Goal: Task Accomplishment & Management: Manage account settings

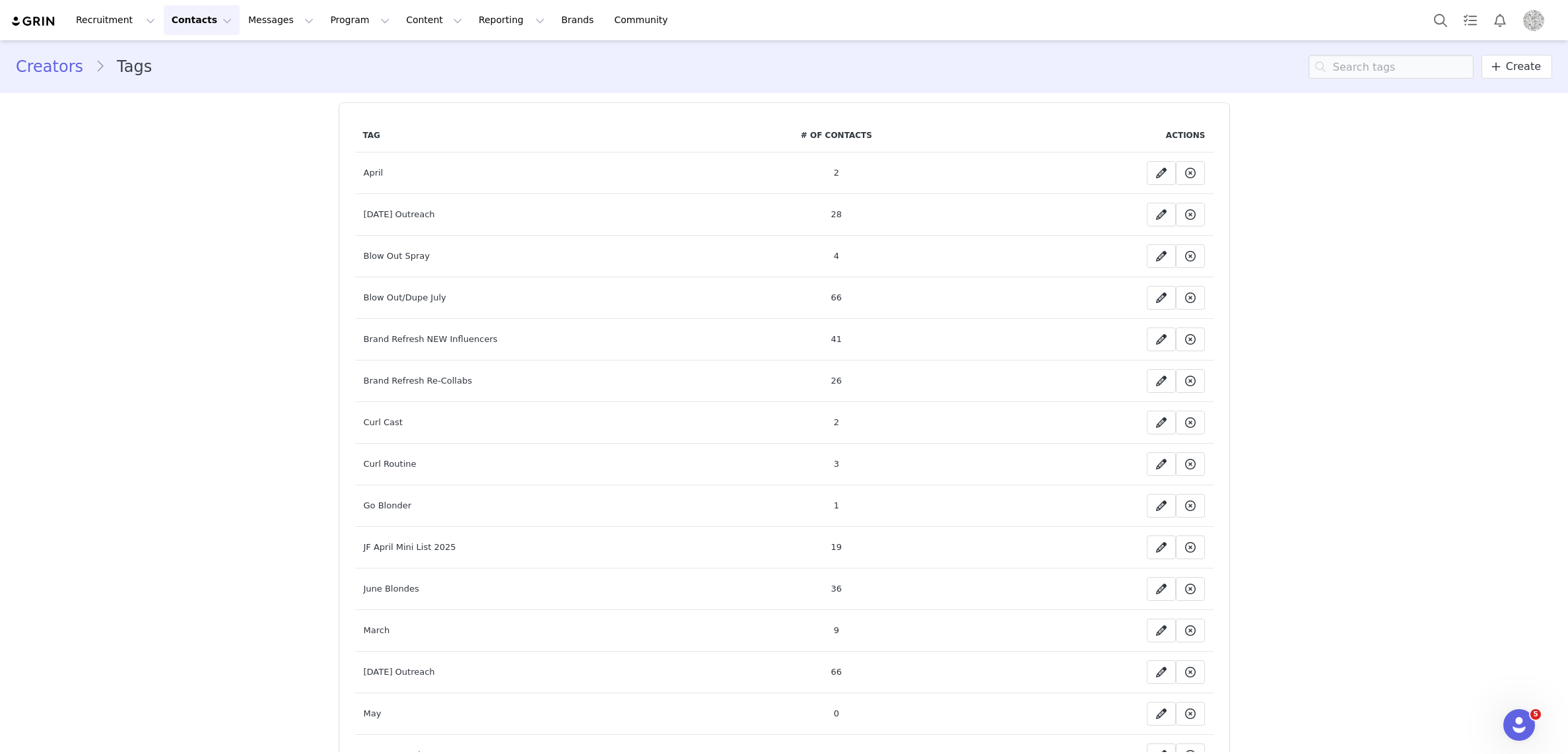
click at [184, 20] on button "Contacts Contacts" at bounding box center [201, 20] width 76 height 29
click at [180, 83] on p "Prospects" at bounding box center [187, 83] width 45 height 14
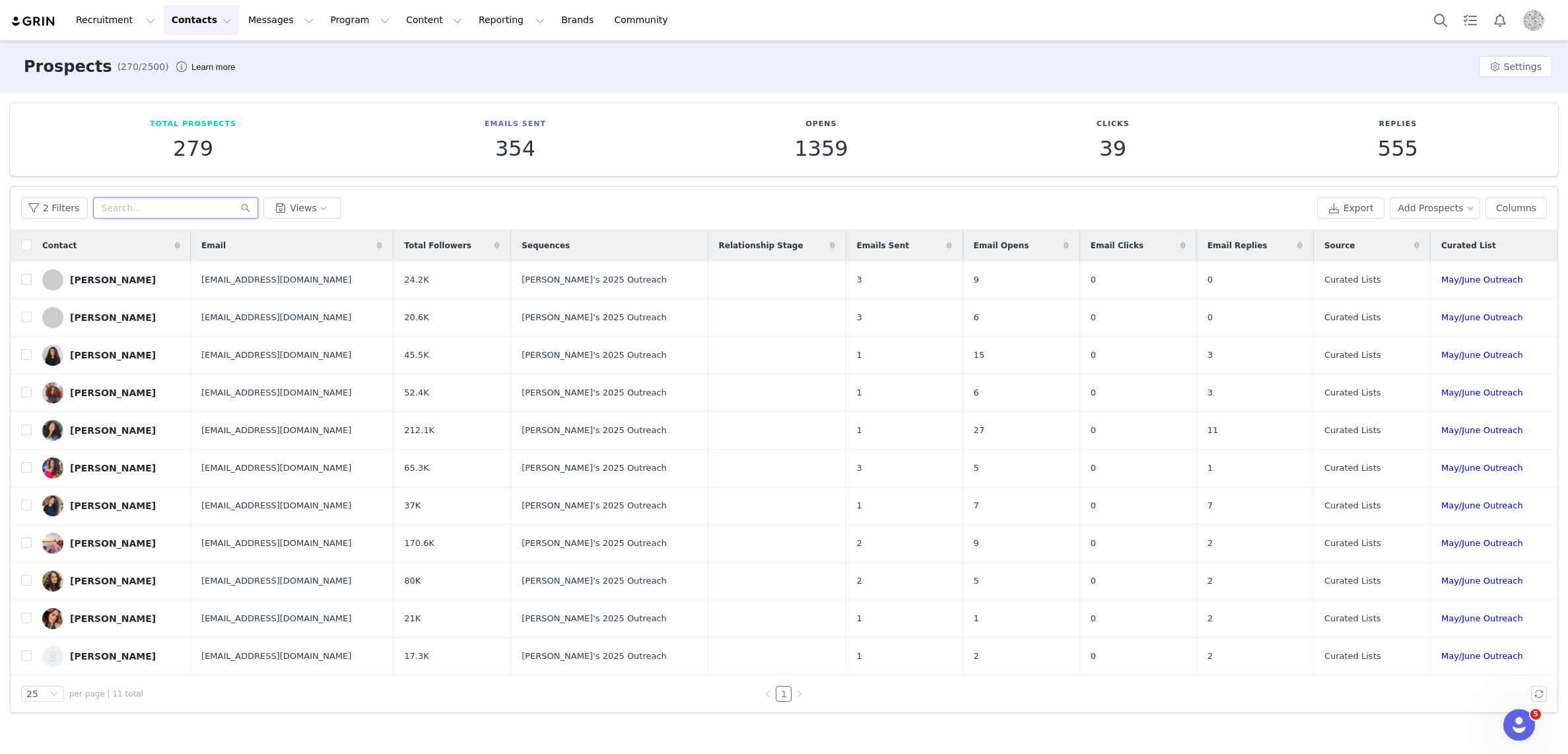
click at [113, 205] on input "text" at bounding box center [175, 208] width 165 height 21
type input "slick"
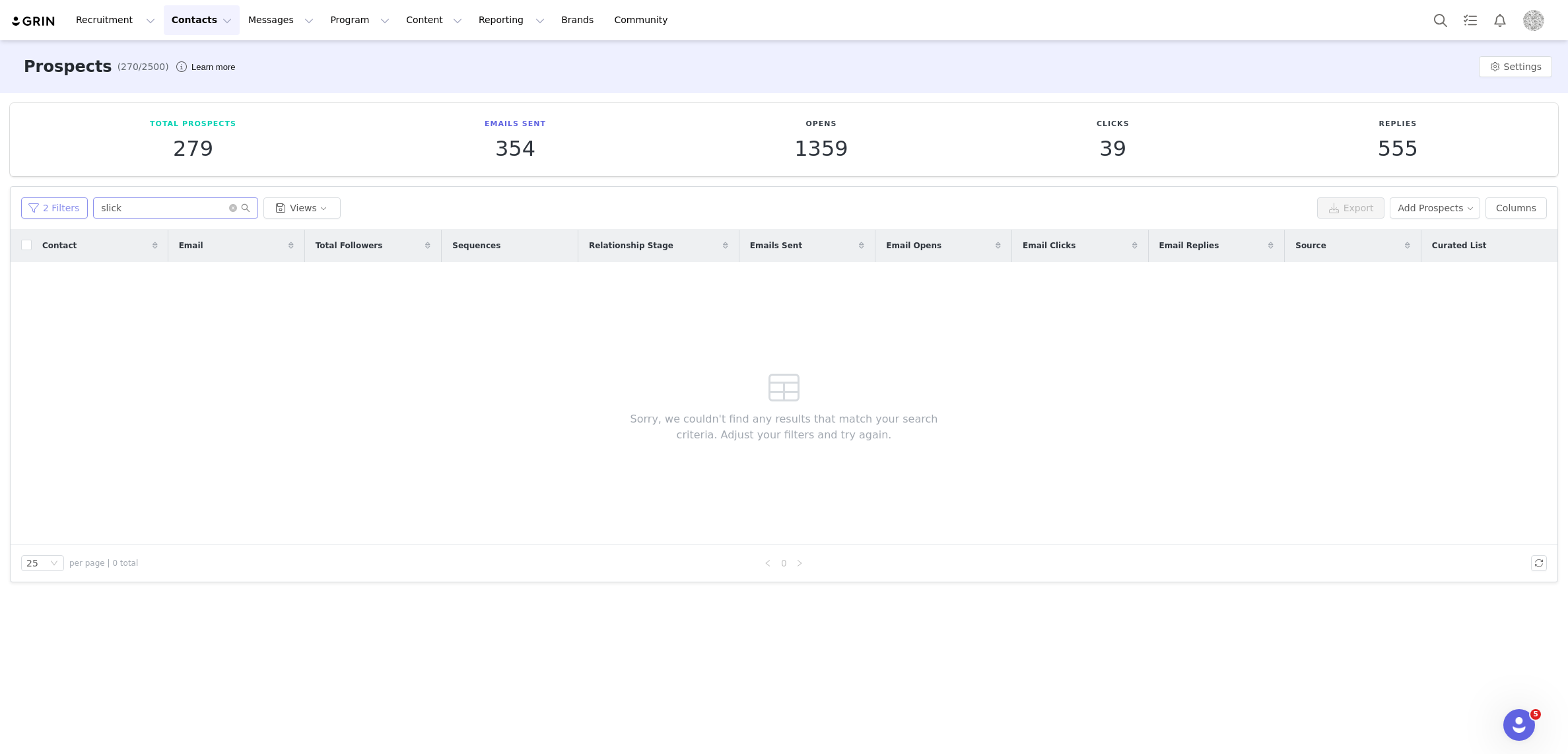
click at [57, 205] on button "2 Filters" at bounding box center [54, 208] width 66 height 21
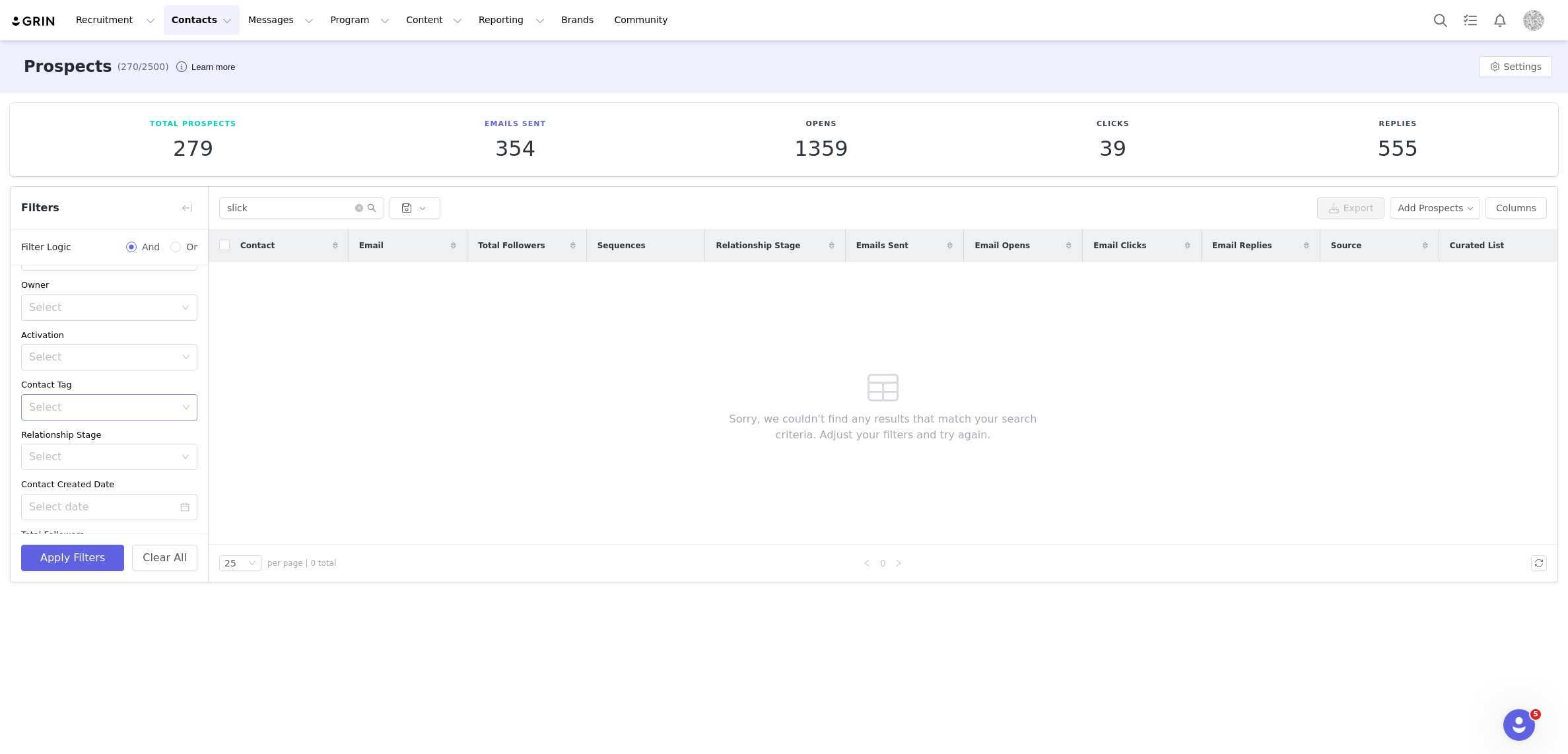
scroll to position [38, 0]
click at [146, 410] on div "Select" at bounding box center [103, 416] width 149 height 13
type input "slick"
click at [354, 440] on div "Contact Email Total Followers Sequences Relationship Stage Emails Sent Email Op…" at bounding box center [883, 388] width 1349 height 315
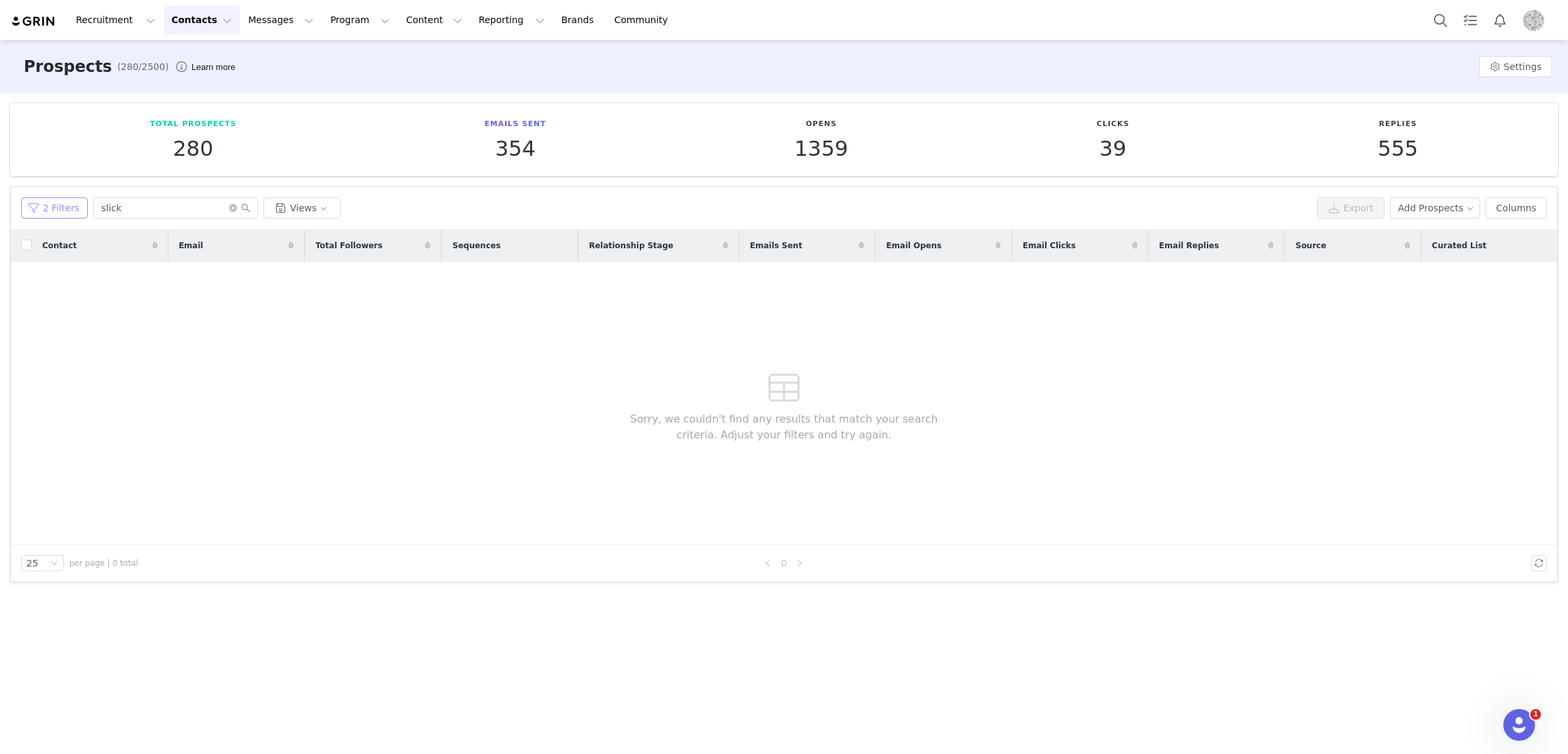
click at [73, 204] on button "2 Filters" at bounding box center [54, 208] width 66 height 21
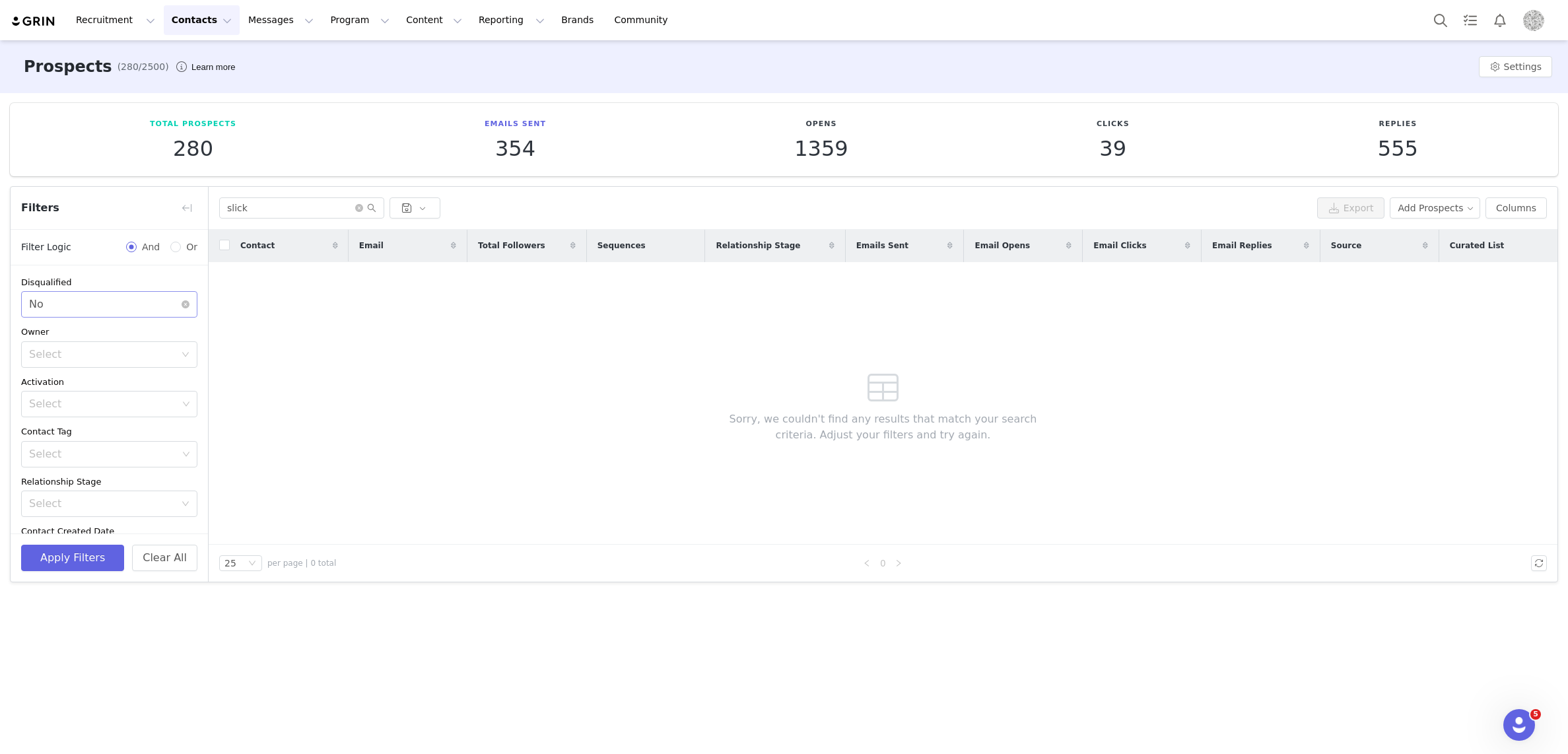
click at [184, 304] on icon "icon: close-circle" at bounding box center [186, 305] width 8 height 8
click at [181, 481] on button "Delete" at bounding box center [184, 481] width 27 height 21
click at [90, 553] on button "Apply Filters" at bounding box center [73, 557] width 103 height 27
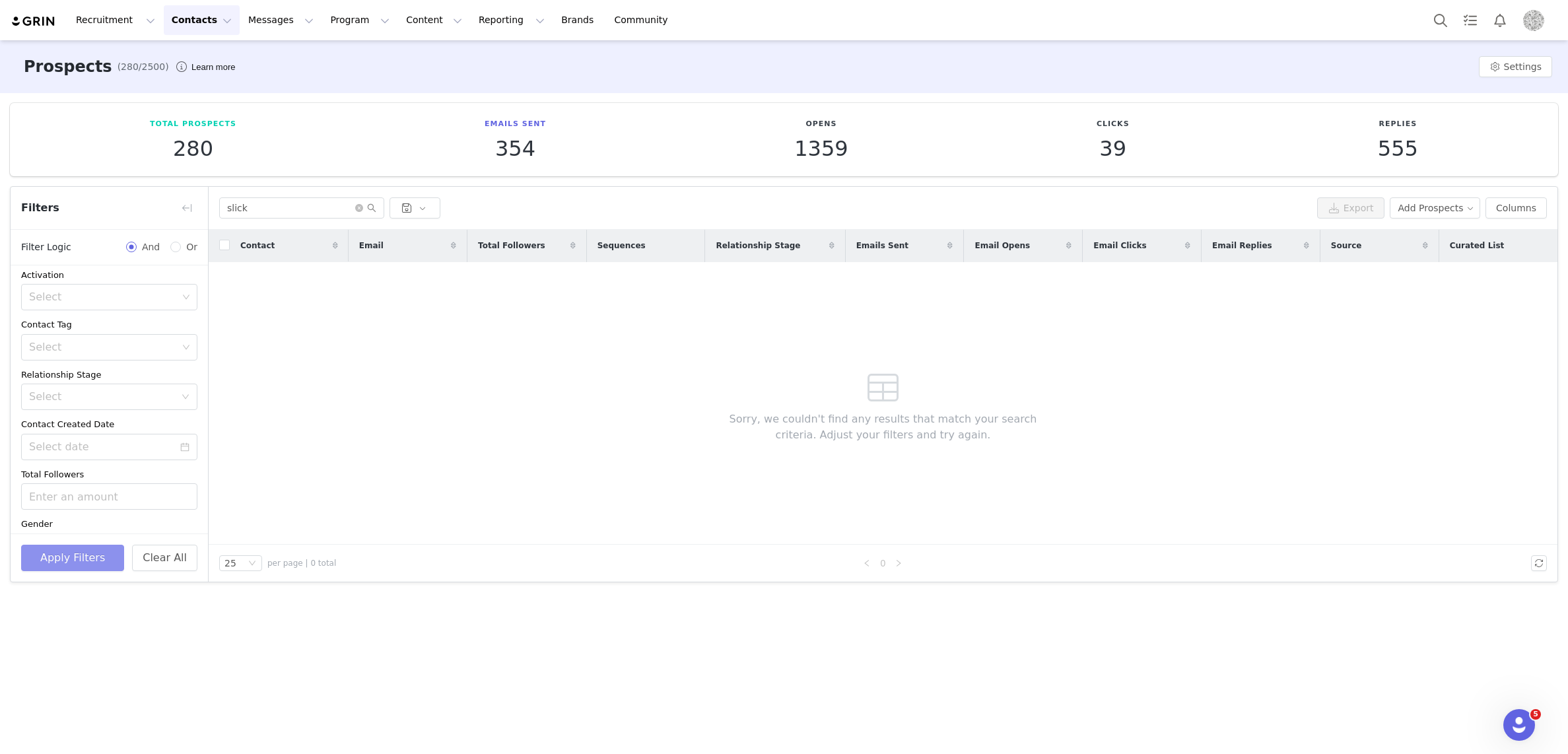
scroll to position [105, 0]
click at [86, 357] on div "Select" at bounding box center [104, 349] width 158 height 25
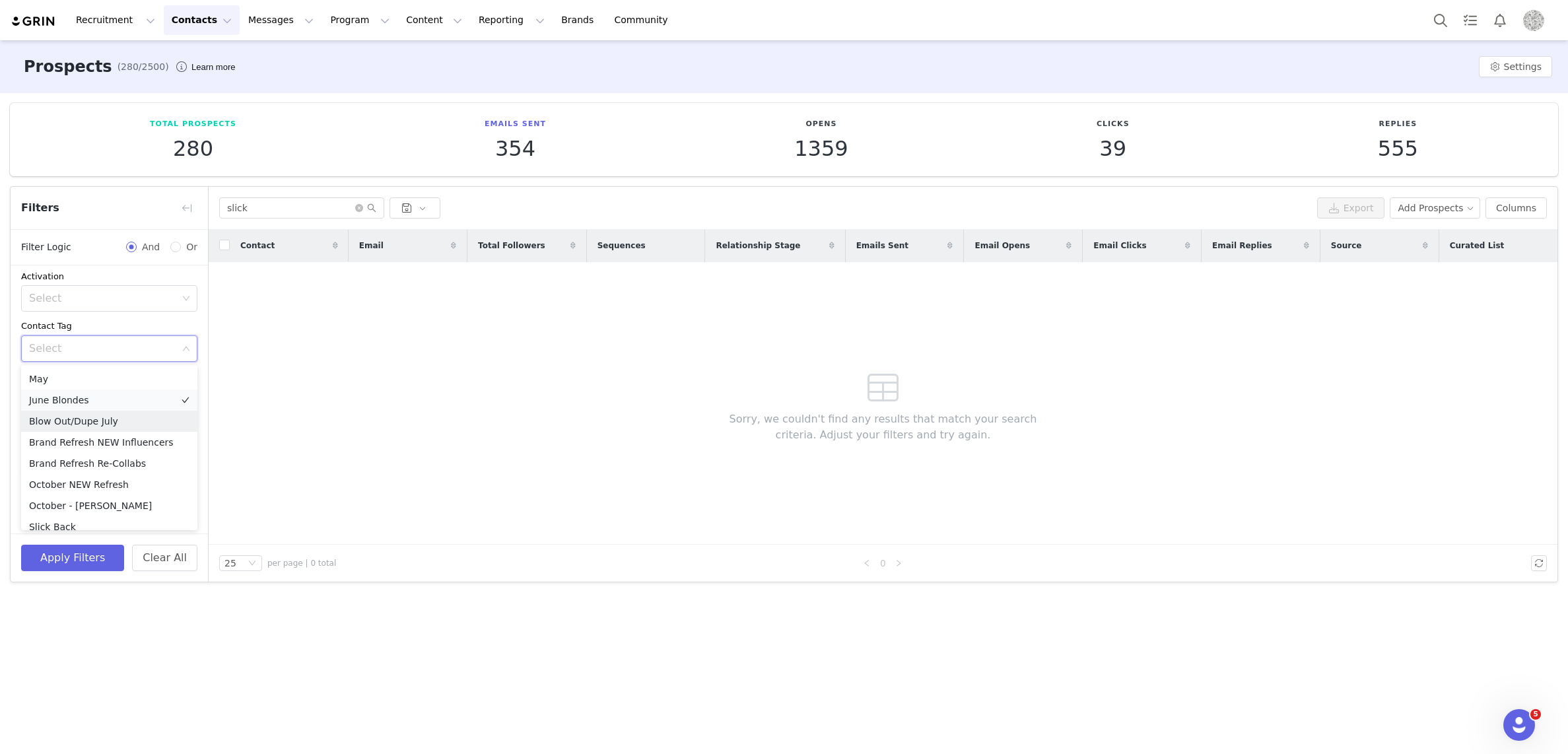
scroll to position [284, 0]
click at [52, 493] on li "Slick Back" at bounding box center [109, 496] width 176 height 21
click at [60, 516] on li "slick" at bounding box center [109, 517] width 176 height 21
drag, startPoint x: 96, startPoint y: 554, endPoint x: 253, endPoint y: 495, distance: 167.7
click at [96, 553] on button "Apply Filters" at bounding box center [73, 557] width 103 height 27
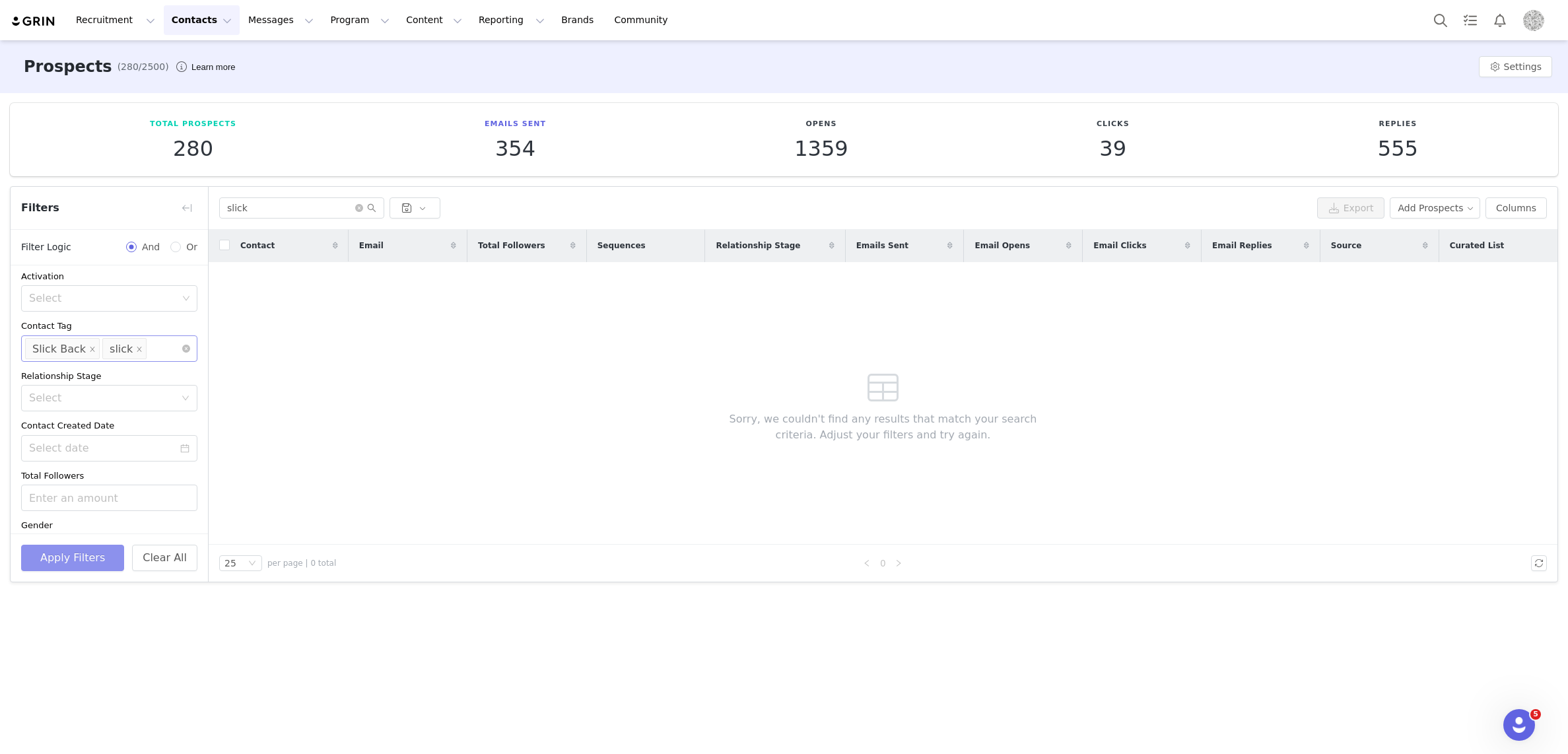
drag, startPoint x: 86, startPoint y: 348, endPoint x: 86, endPoint y: 359, distance: 11.0
click at [89, 348] on icon "icon: close" at bounding box center [92, 349] width 7 height 7
drag, startPoint x: 68, startPoint y: 557, endPoint x: 79, endPoint y: 553, distance: 11.7
click at [68, 556] on button "Apply Filters" at bounding box center [73, 557] width 103 height 27
click at [90, 560] on button "Apply Filters" at bounding box center [73, 557] width 103 height 27
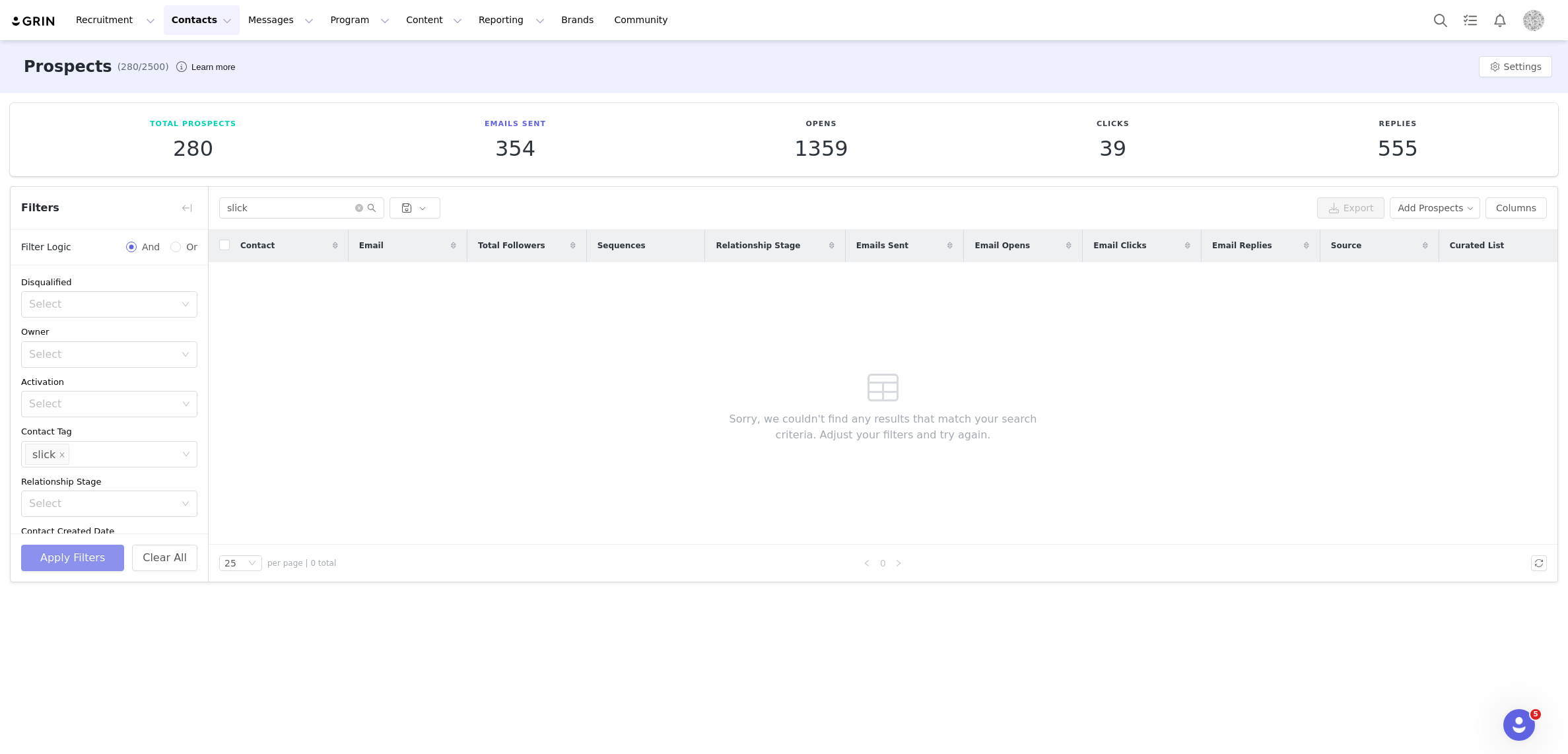
scroll to position [1, 0]
click at [188, 205] on button "button" at bounding box center [186, 208] width 21 height 21
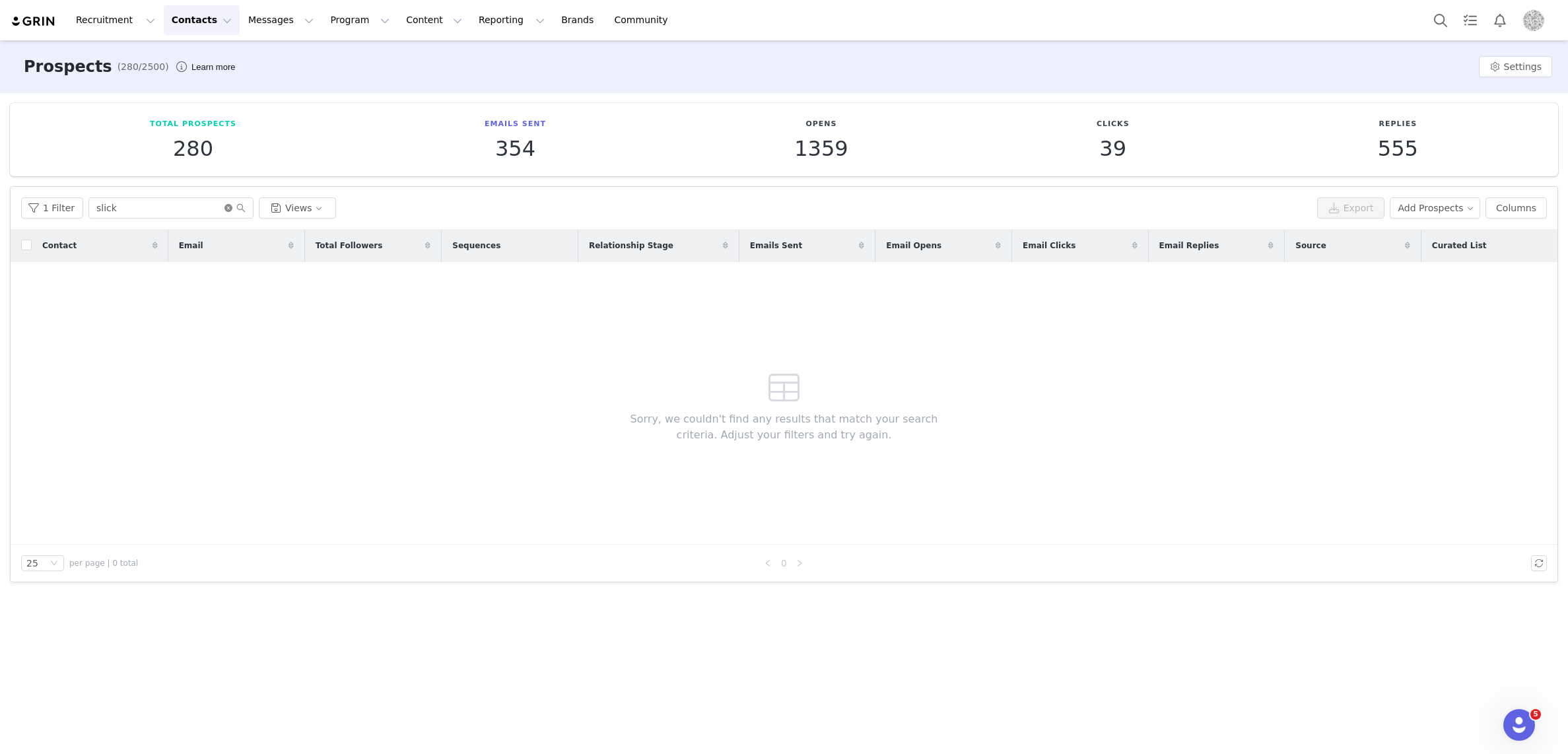
drag, startPoint x: 222, startPoint y: 207, endPoint x: 331, endPoint y: 184, distance: 111.4
click at [225, 207] on icon "icon: close-circle" at bounding box center [229, 208] width 8 height 8
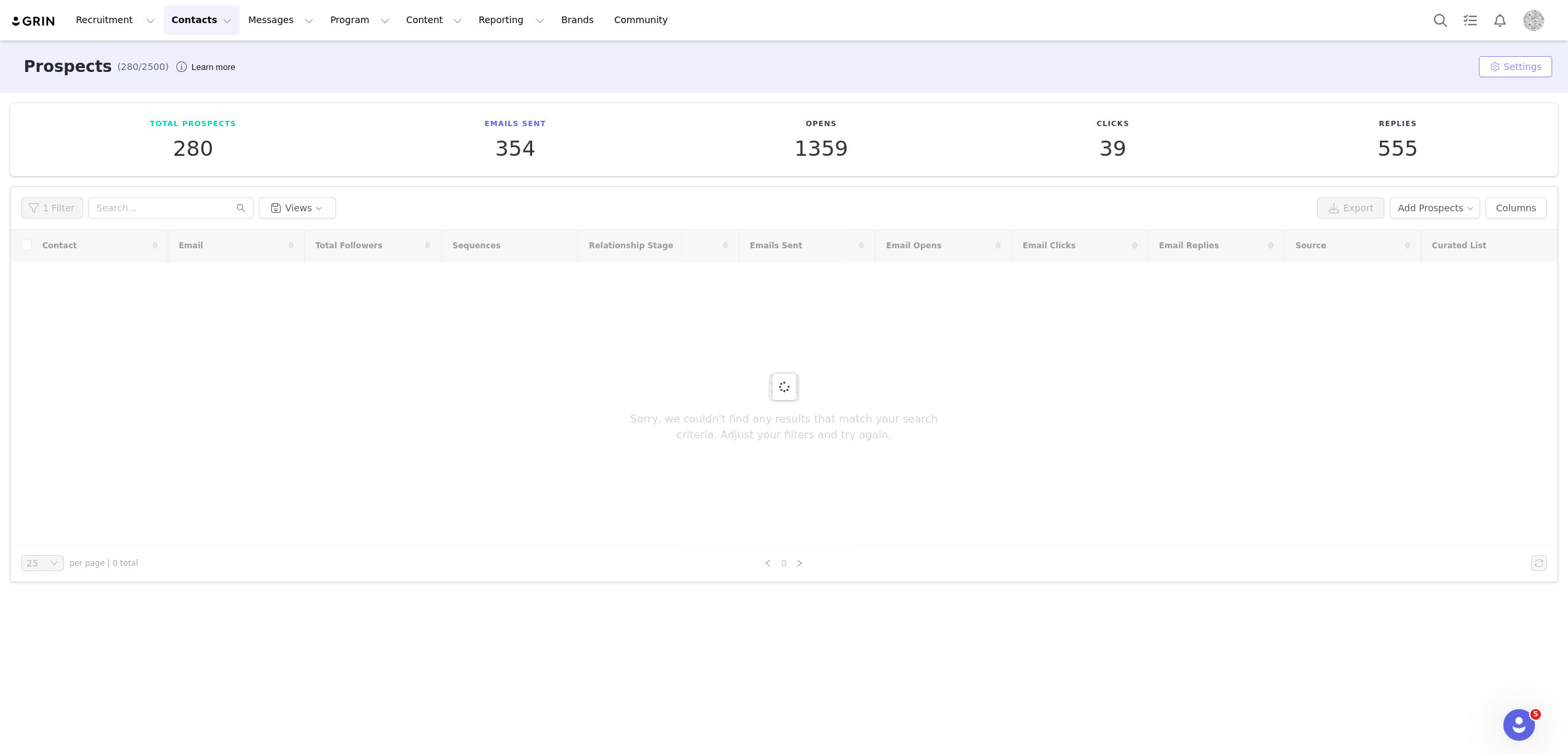
click at [1498, 66] on button "Settings" at bounding box center [1515, 66] width 73 height 21
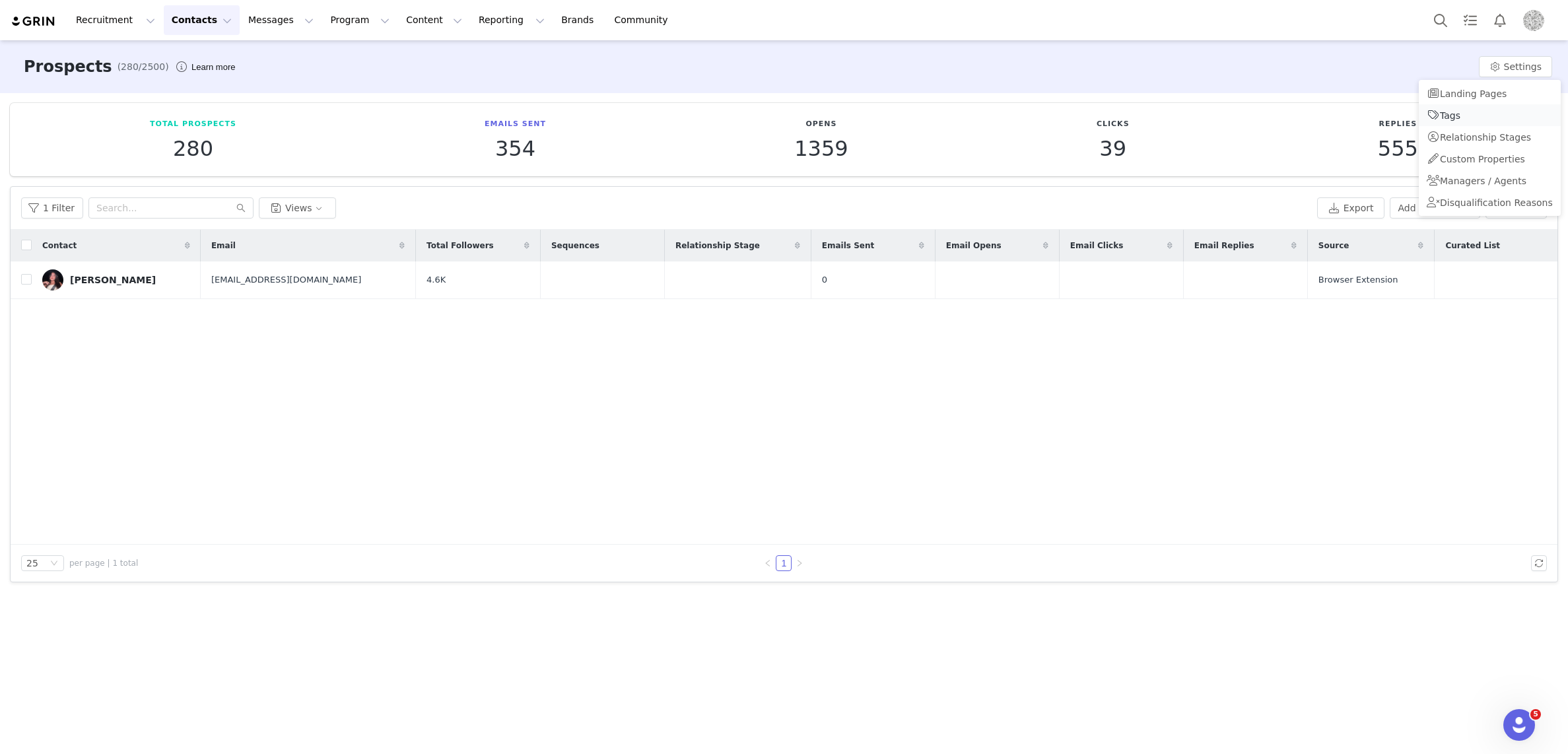
click at [1445, 111] on span "Tags" at bounding box center [1450, 115] width 21 height 10
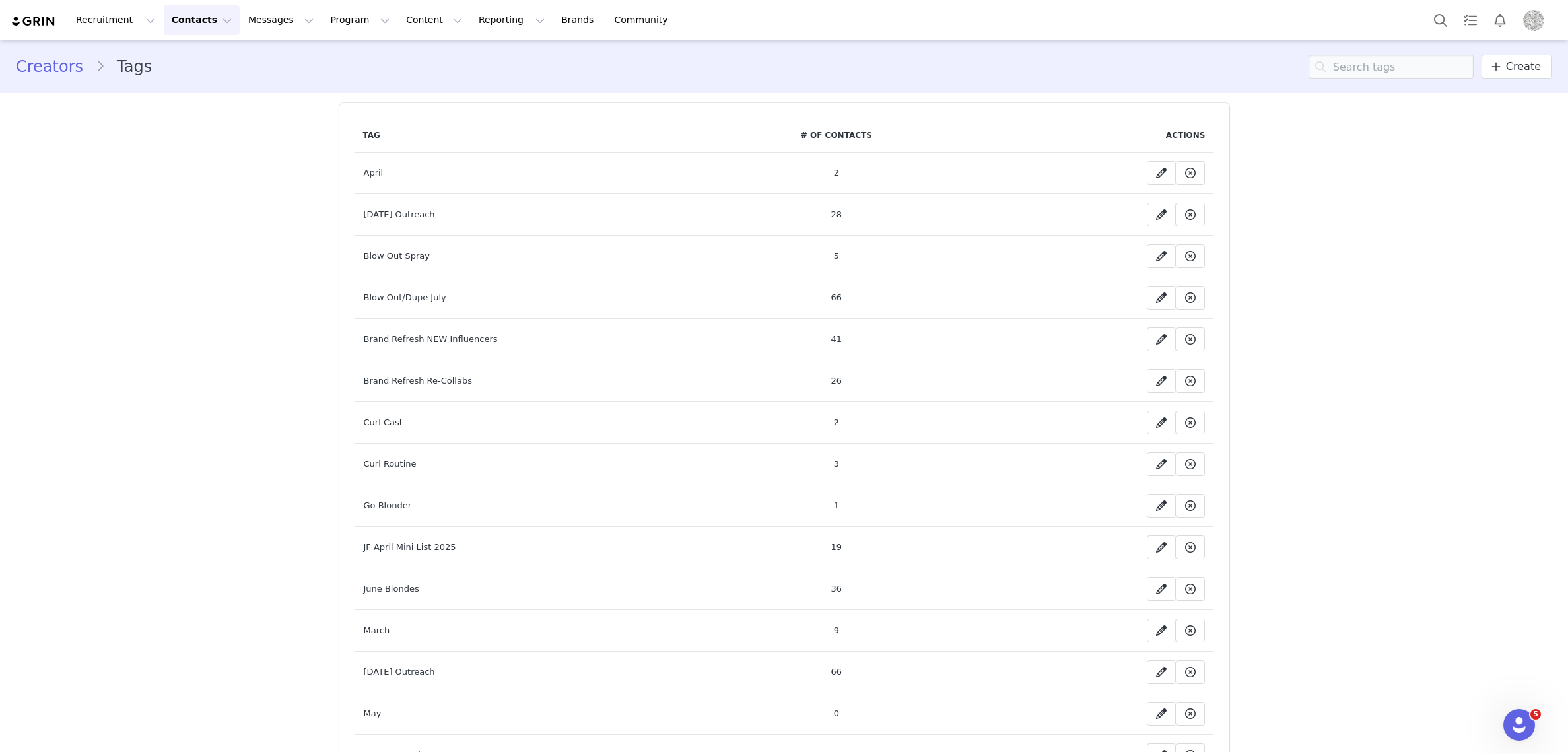
scroll to position [302, 0]
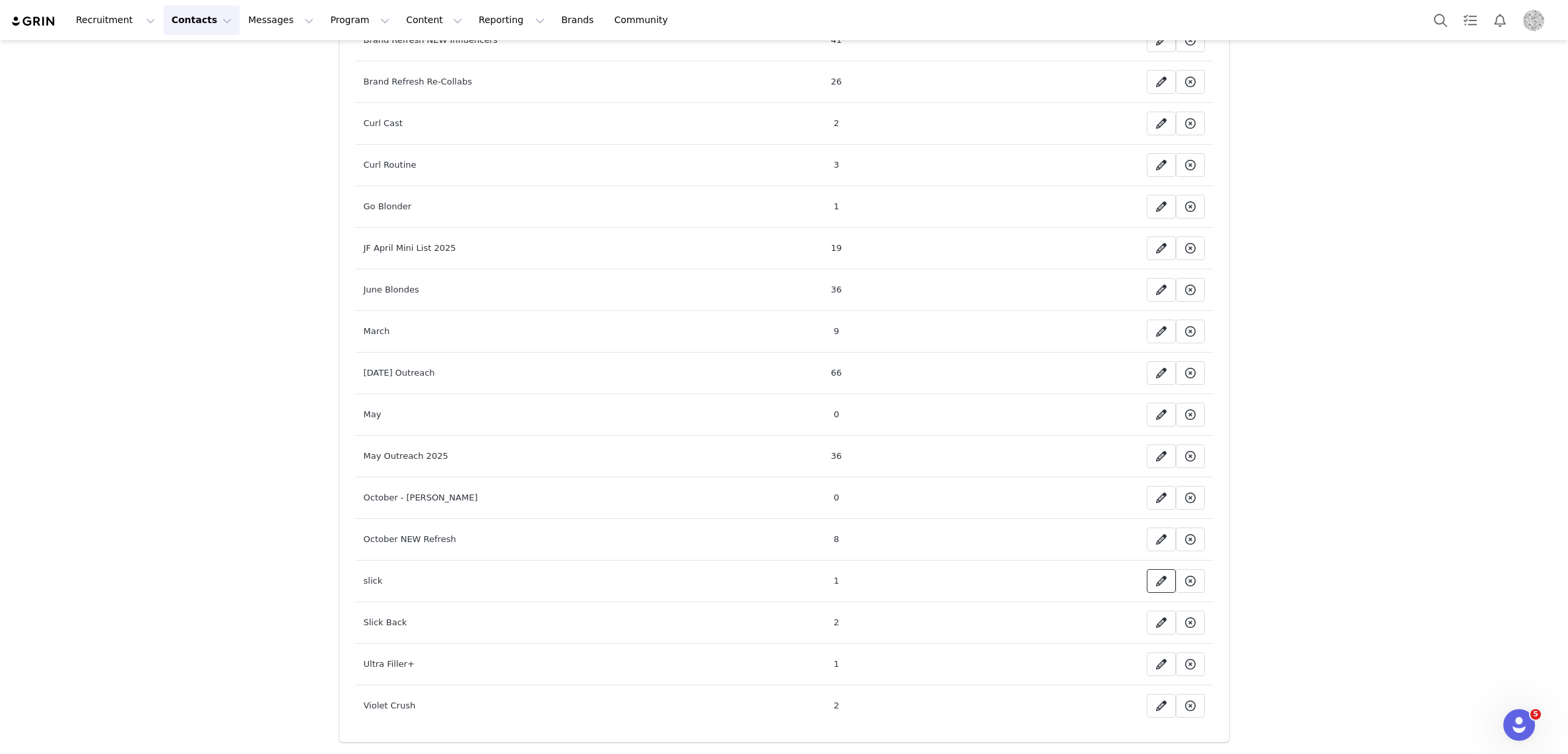
click at [1163, 581] on icon at bounding box center [1161, 581] width 10 height 10
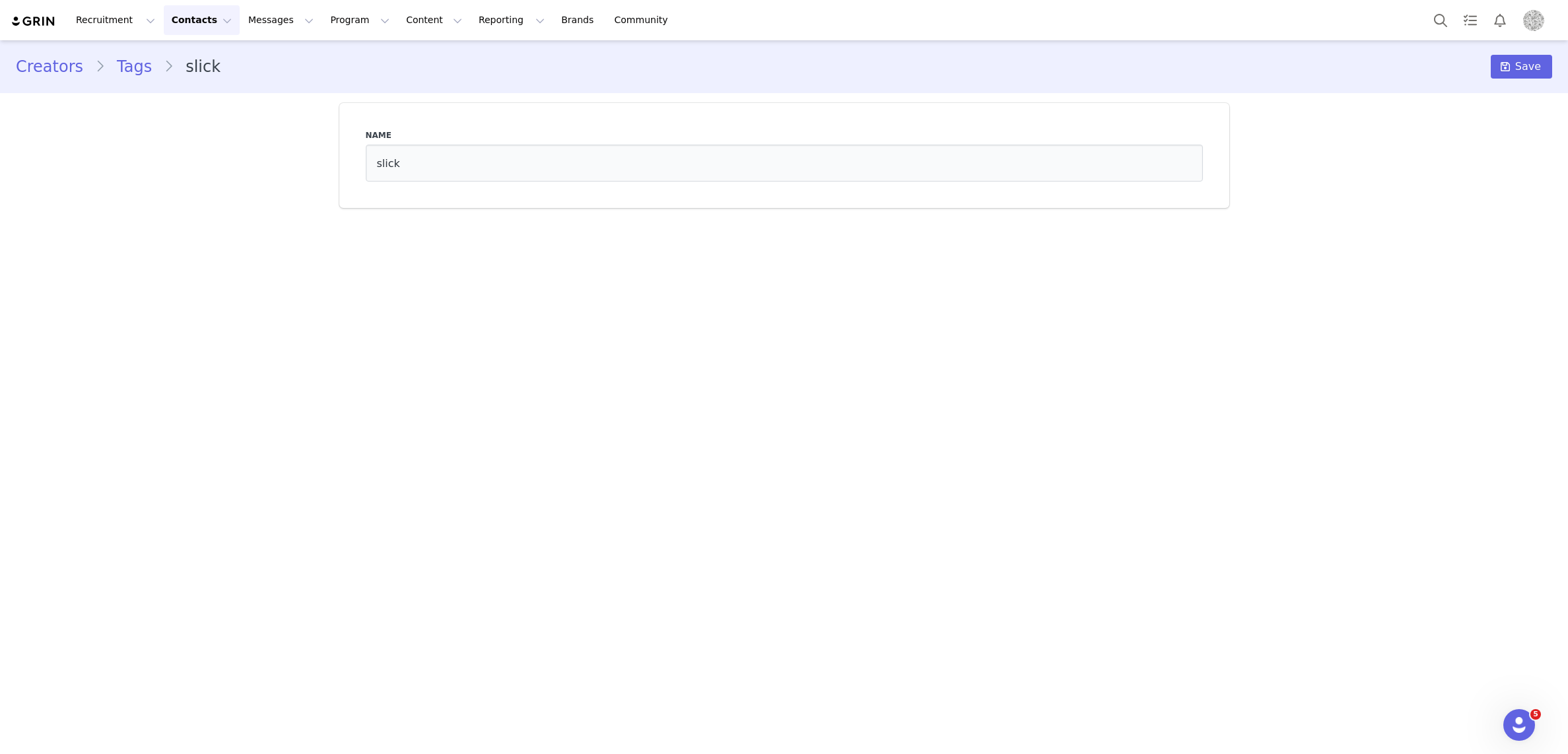
click at [136, 72] on link "Tags" at bounding box center [134, 66] width 59 height 24
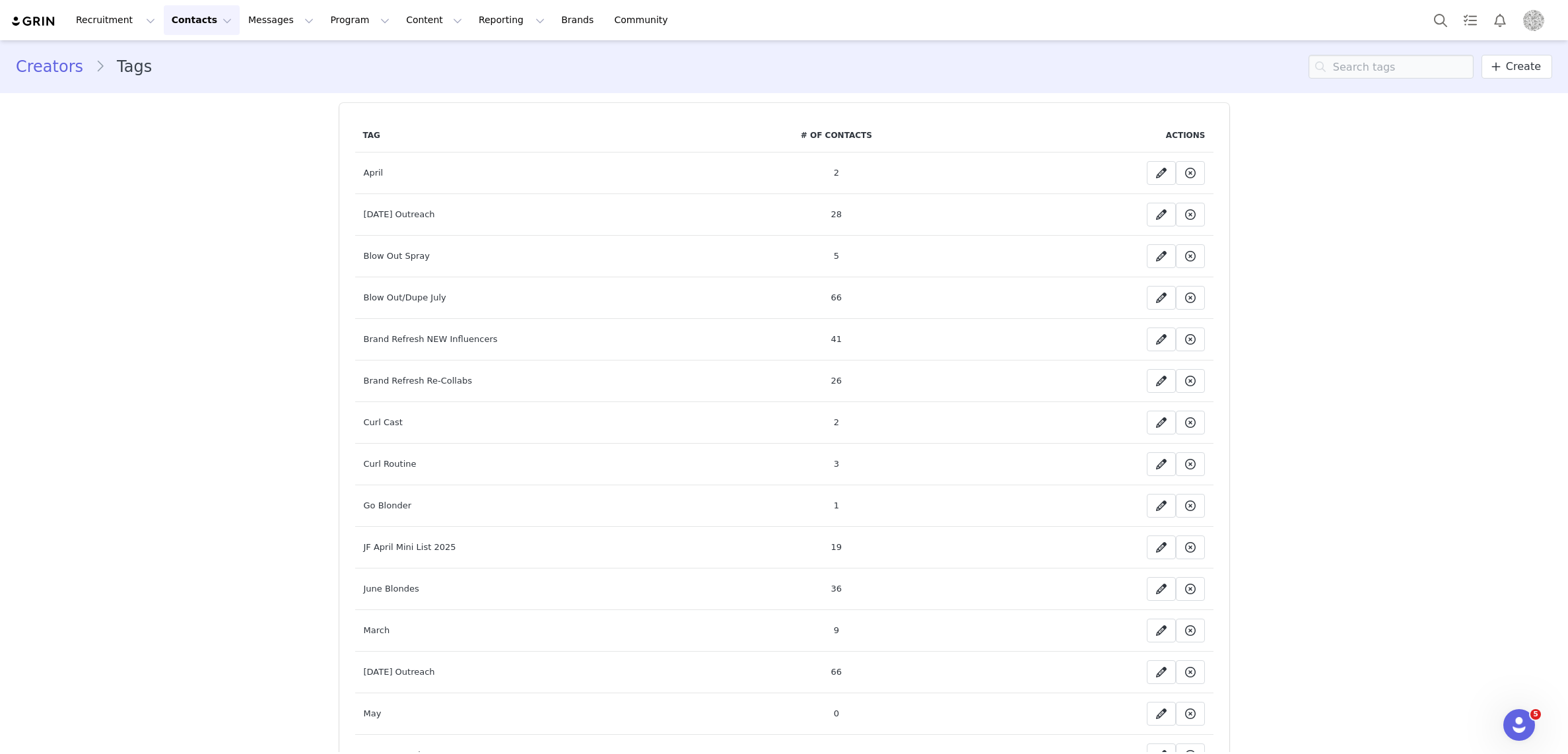
click at [49, 64] on link "Creators" at bounding box center [55, 66] width 79 height 24
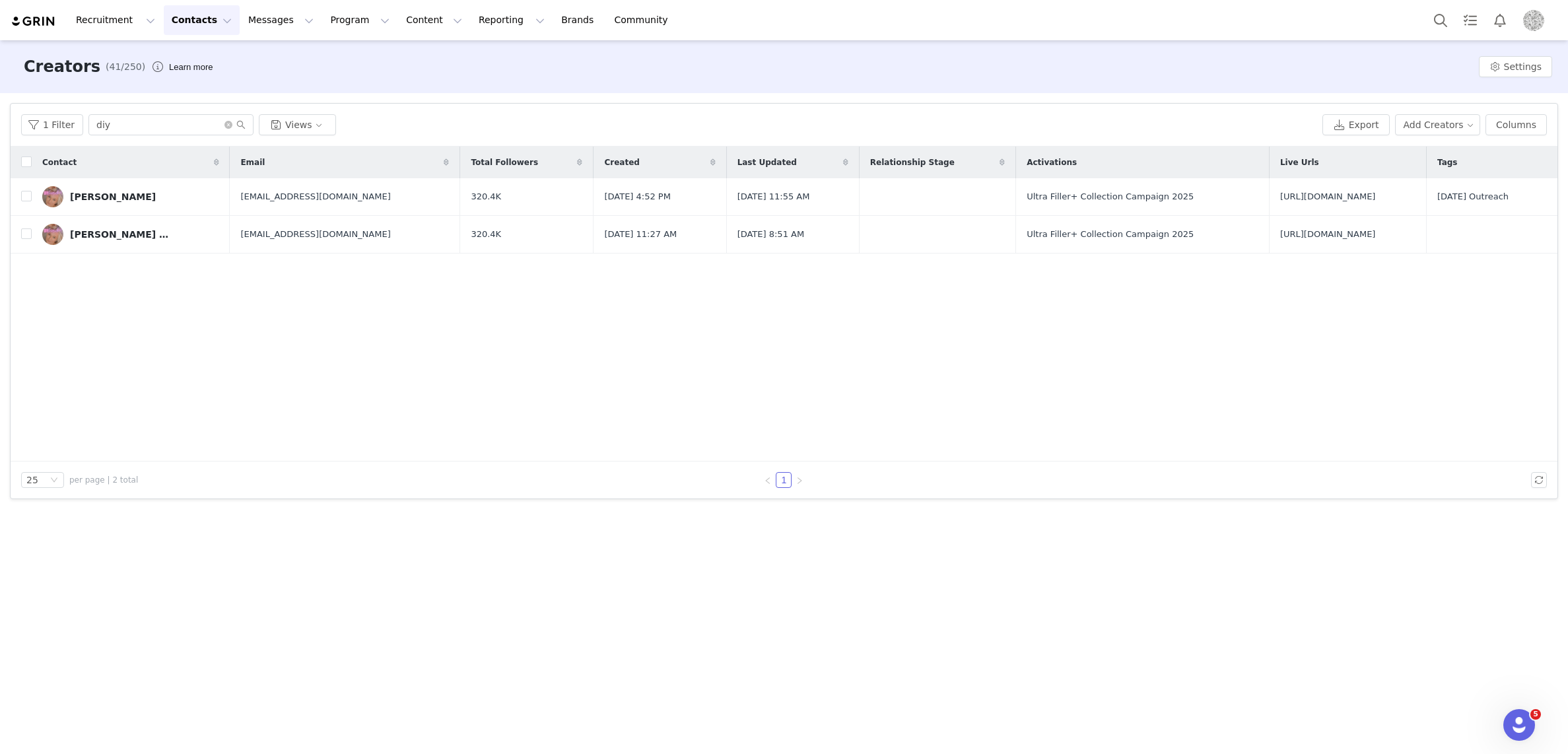
click at [194, 6] on button "Contacts Contacts" at bounding box center [201, 20] width 76 height 29
drag, startPoint x: 195, startPoint y: 80, endPoint x: 203, endPoint y: 78, distance: 8.2
click at [195, 80] on p "Prospects" at bounding box center [187, 83] width 45 height 14
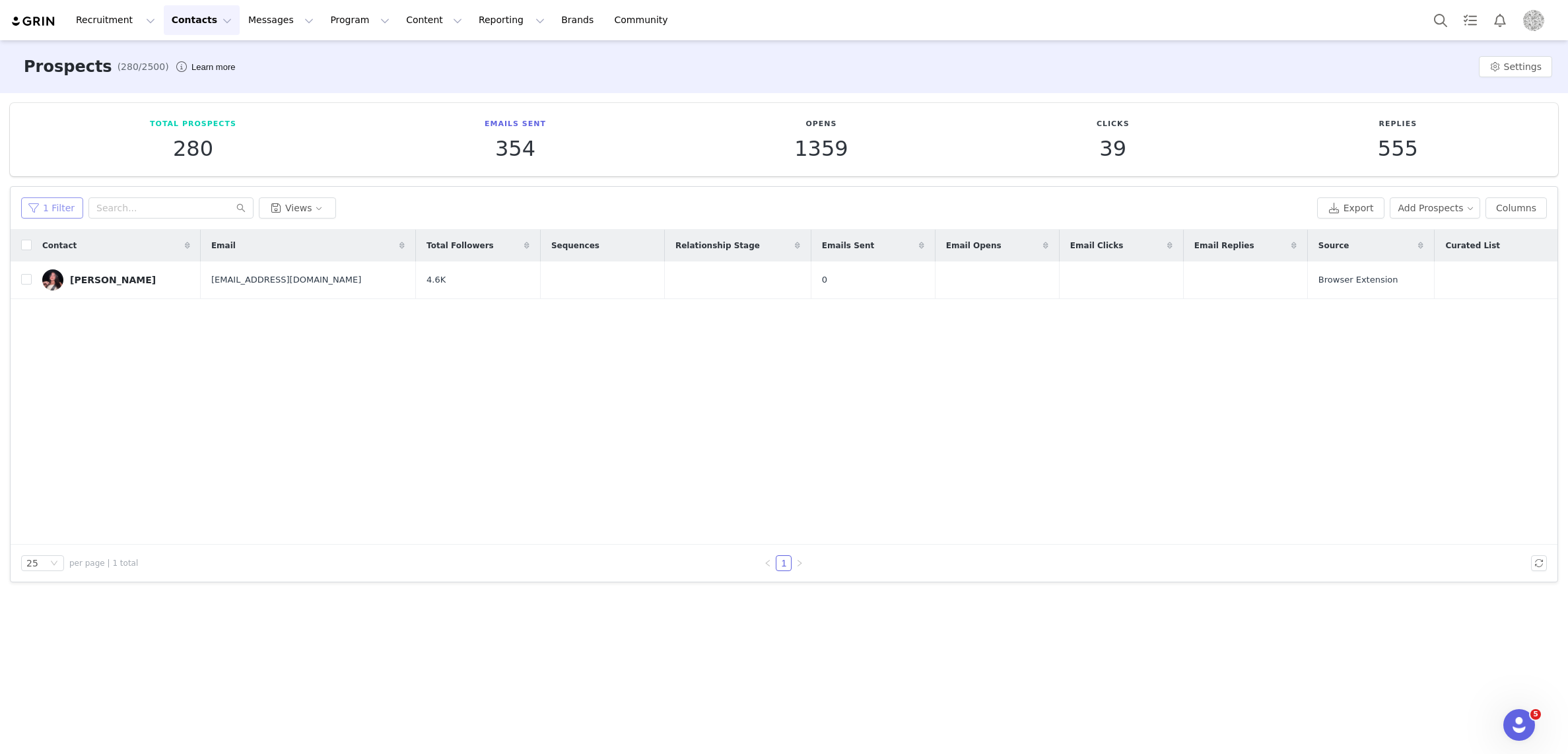
click at [43, 206] on button "1 Filter" at bounding box center [52, 208] width 62 height 21
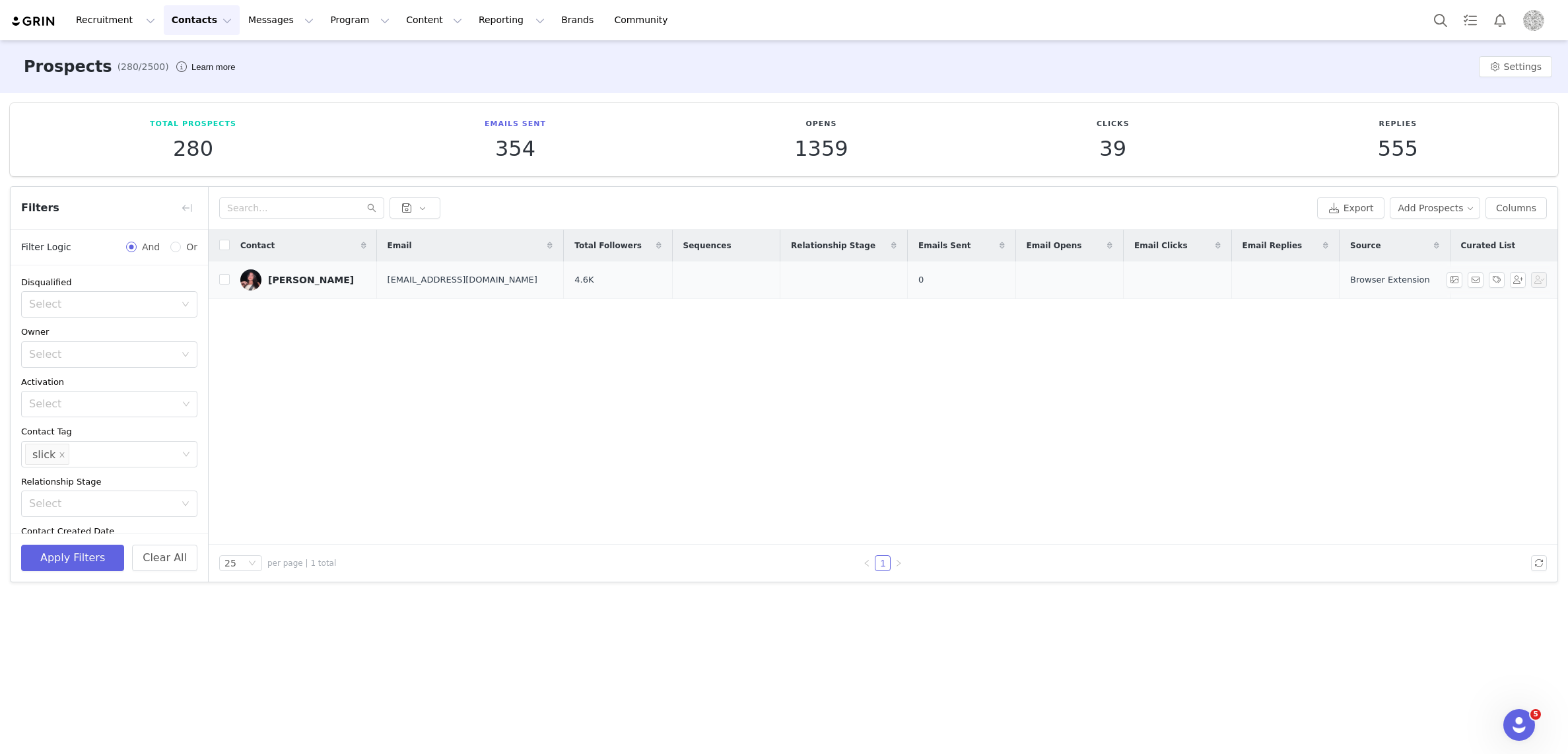
click at [286, 280] on div "paola guerrero" at bounding box center [310, 279] width 86 height 10
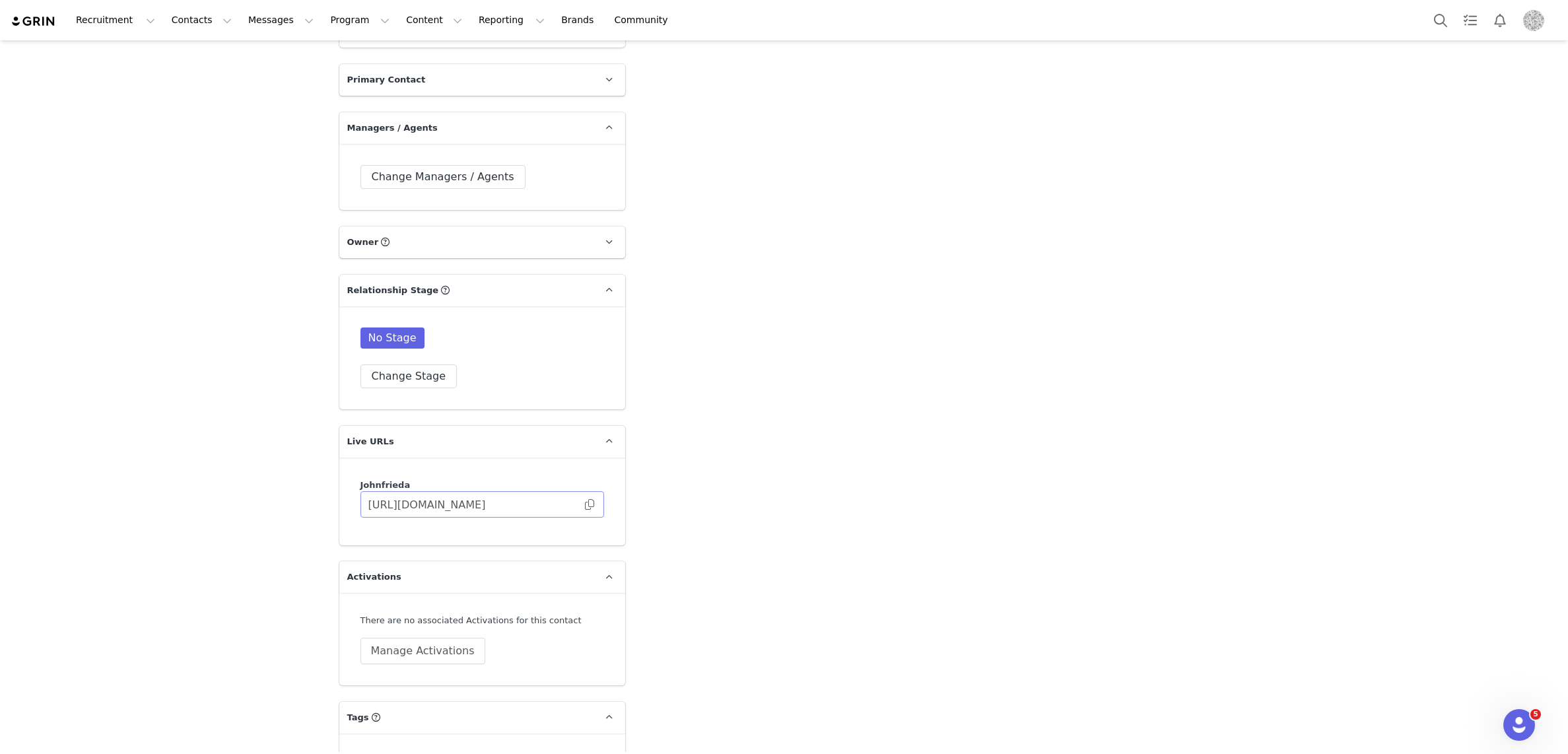
scroll to position [1972, 0]
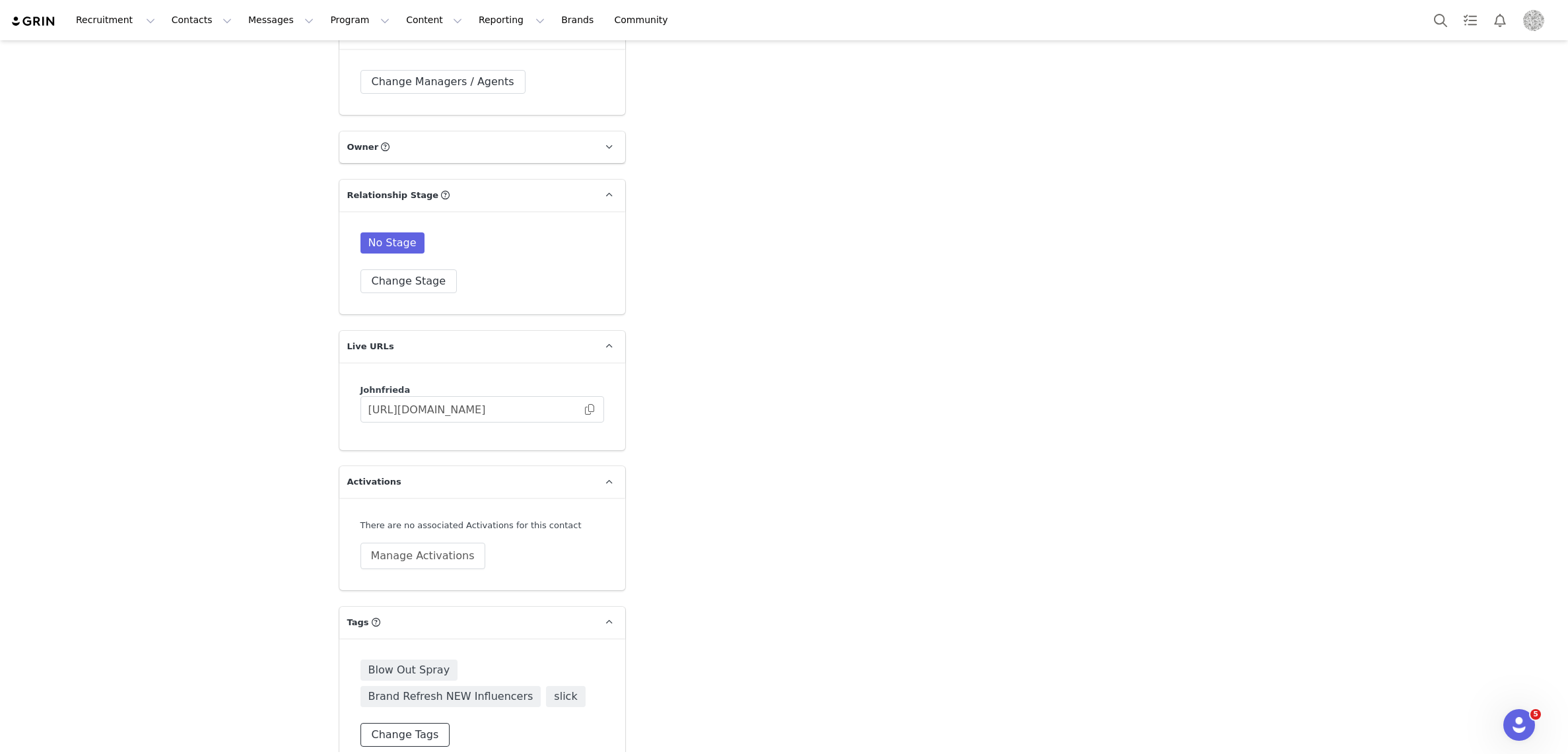
click at [412, 723] on button "Change Tags" at bounding box center [405, 735] width 90 height 24
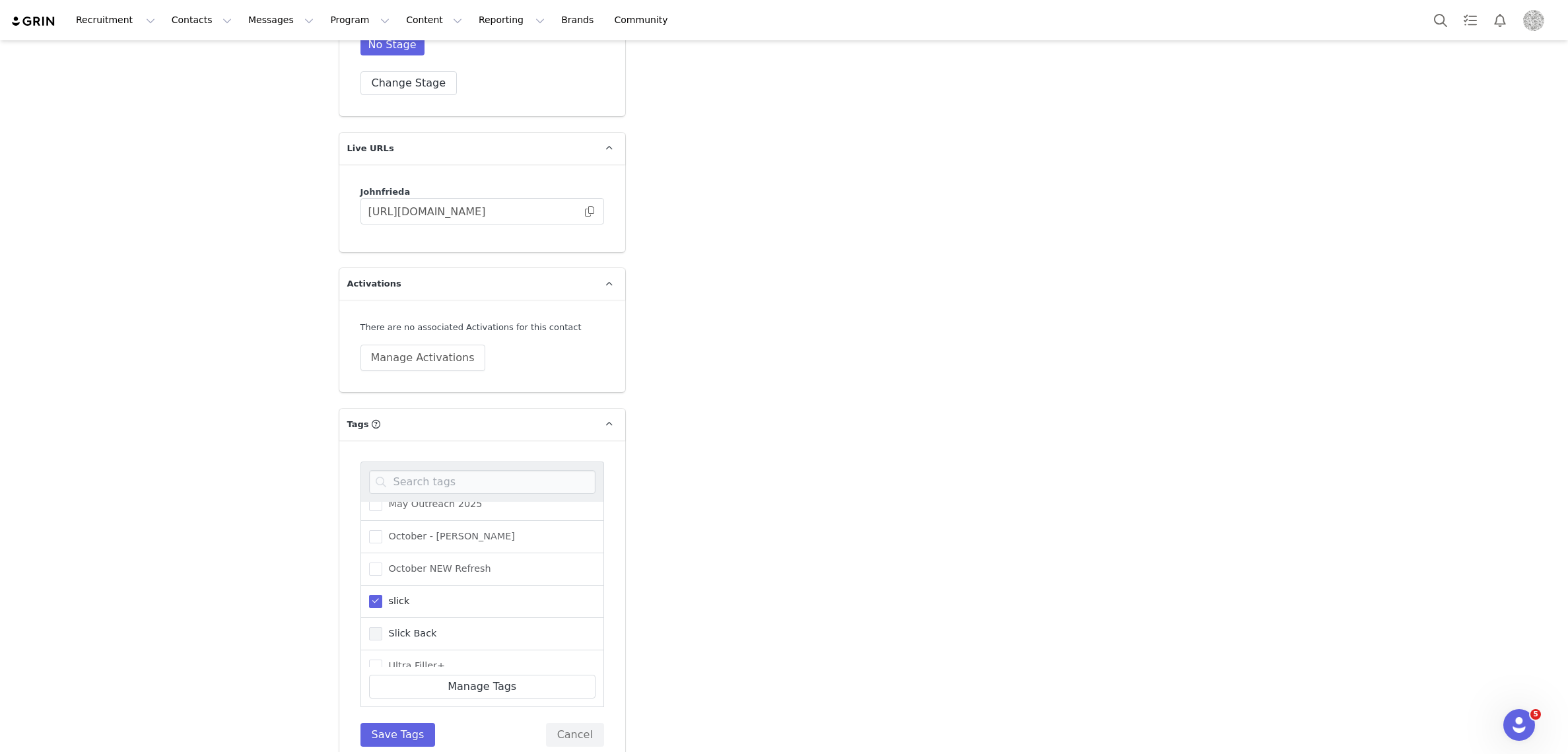
scroll to position [510, 0]
click at [377, 551] on span at bounding box center [375, 557] width 13 height 13
click at [382, 551] on input "slick" at bounding box center [382, 551] width 0 height 0
click at [379, 583] on span at bounding box center [375, 590] width 13 height 13
click at [382, 583] on input "Slick Back" at bounding box center [382, 583] width 0 height 0
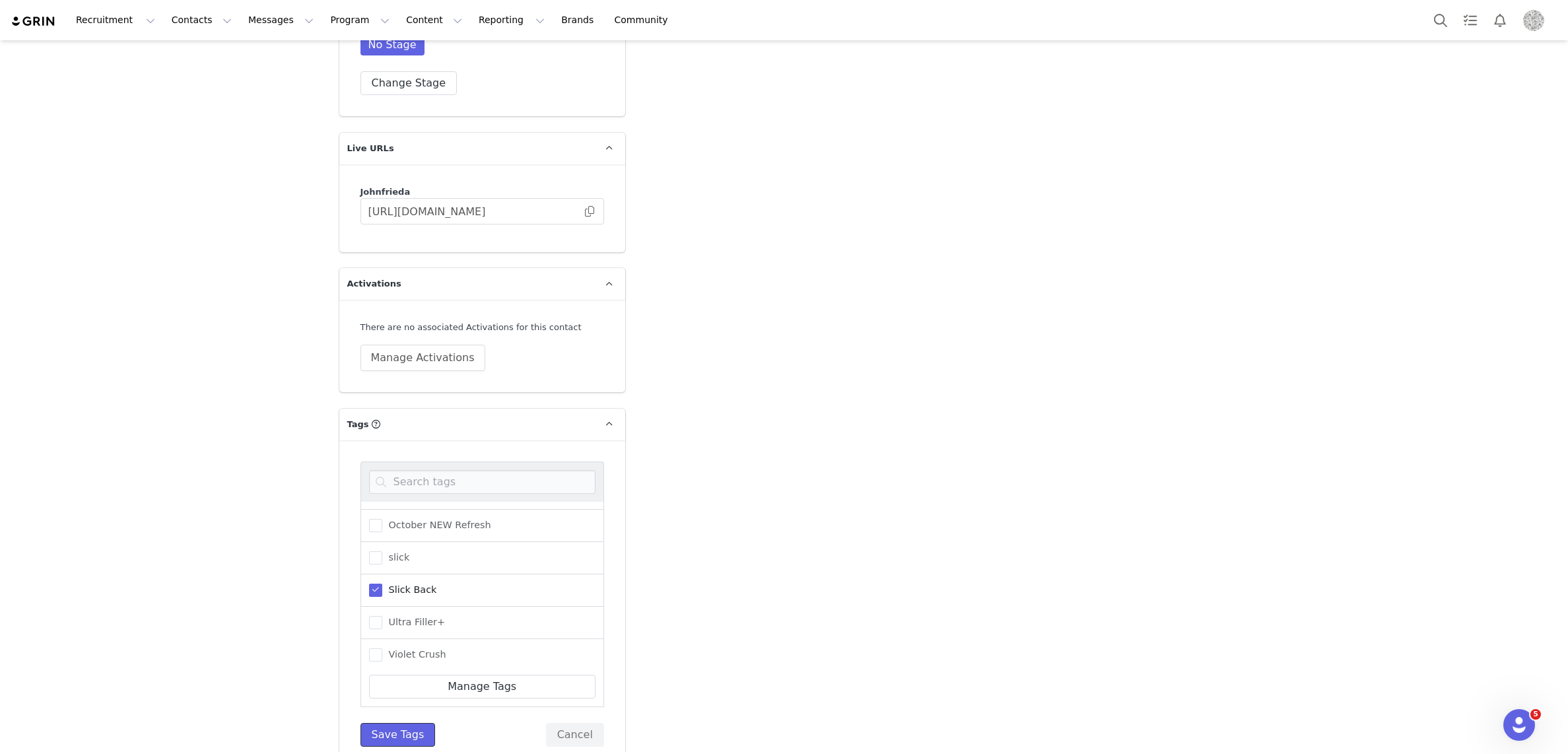
drag, startPoint x: 411, startPoint y: 709, endPoint x: 518, endPoint y: 689, distance: 108.9
click at [411, 723] on button "Save Tags" at bounding box center [398, 735] width 75 height 24
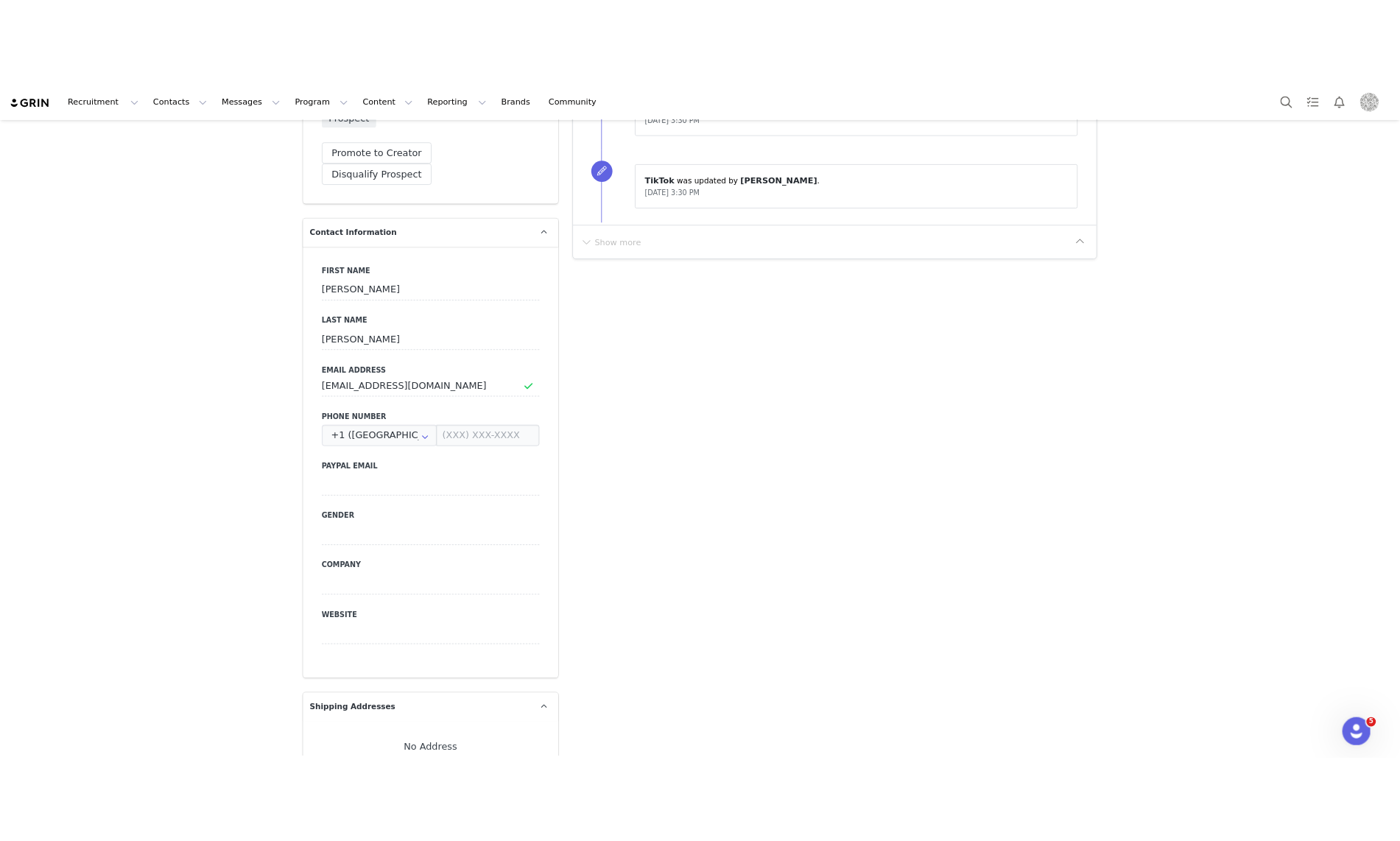
scroll to position [0, 0]
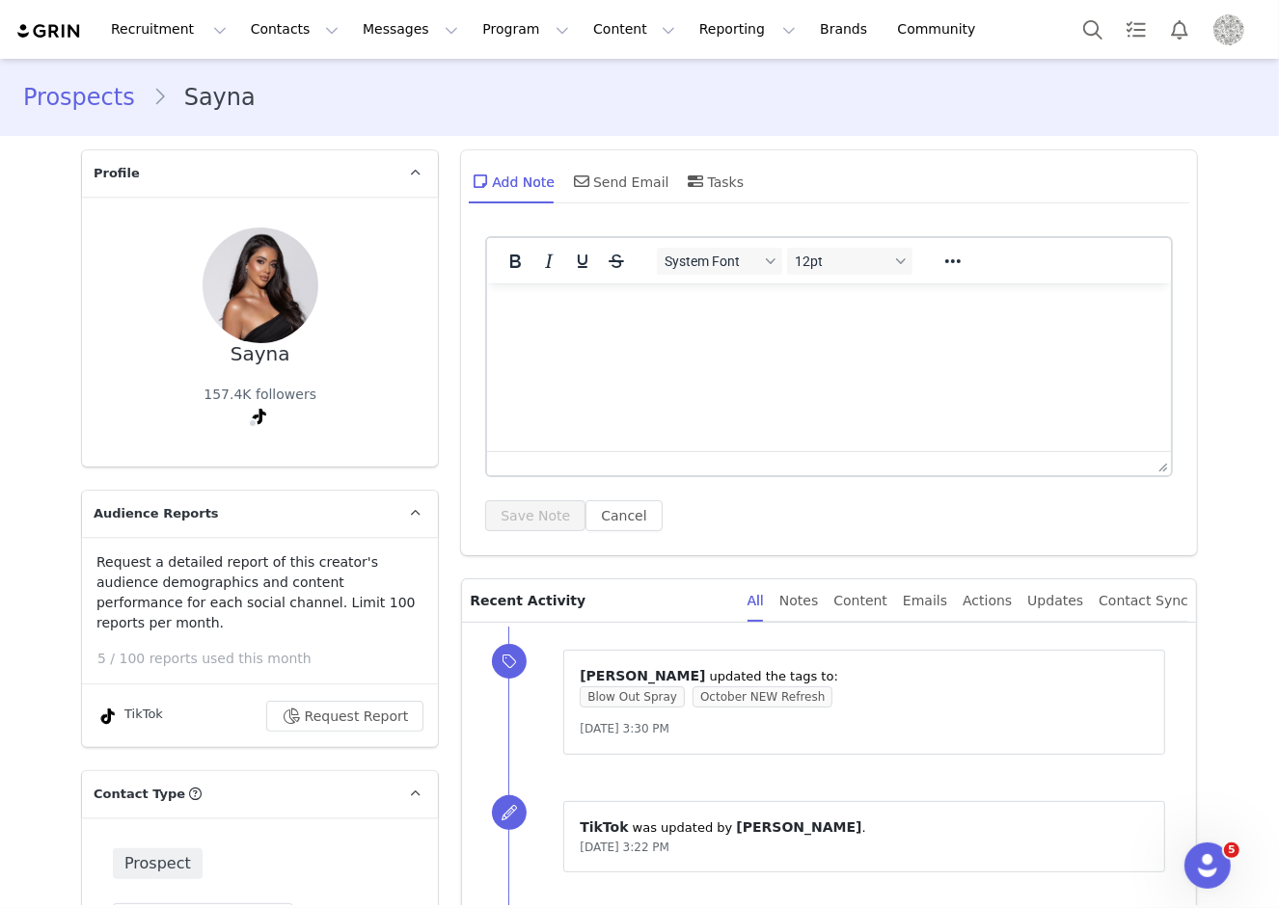
scroll to position [3127, 0]
